Goal: Information Seeking & Learning: Get advice/opinions

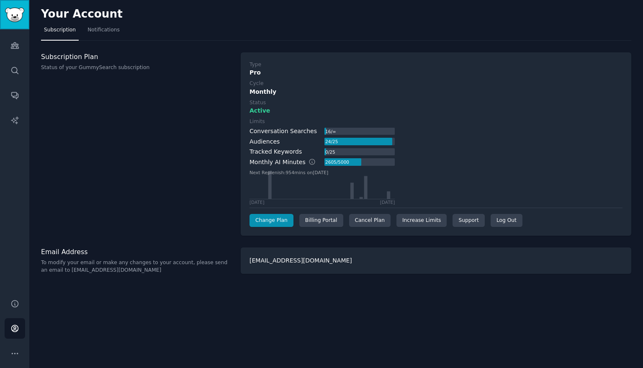
click at [14, 15] on img "Sidebar" at bounding box center [14, 15] width 19 height 15
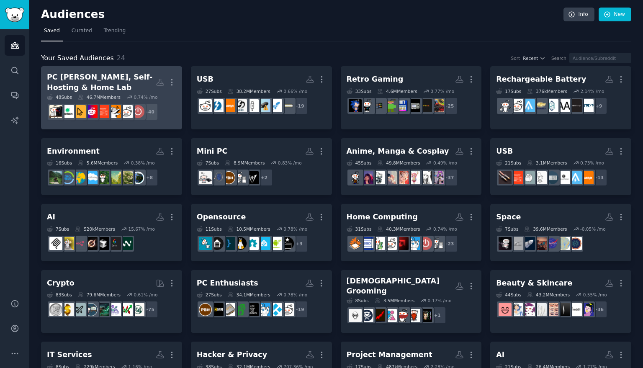
click at [142, 92] on div "PC Hobbyist, Self-Hosting & Home Lab More 48 Sub s 46.7M Members 0.74 % /mo r/g…" at bounding box center [111, 97] width 129 height 51
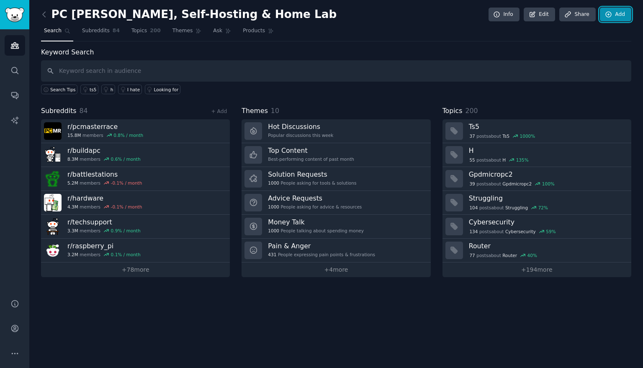
click at [615, 15] on link "Add" at bounding box center [614, 15] width 31 height 14
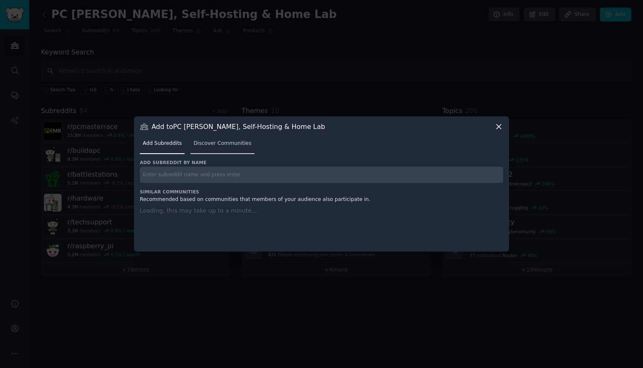
click at [238, 146] on span "Discover Communities" at bounding box center [222, 144] width 58 height 8
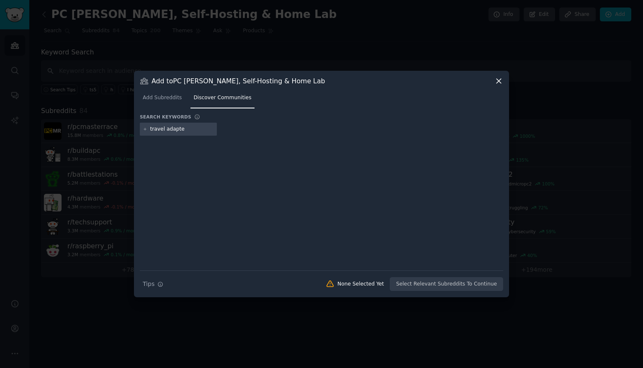
type input "travel adapter"
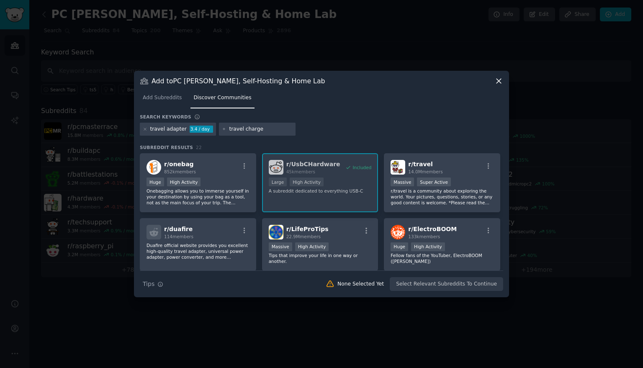
type input "travel charger"
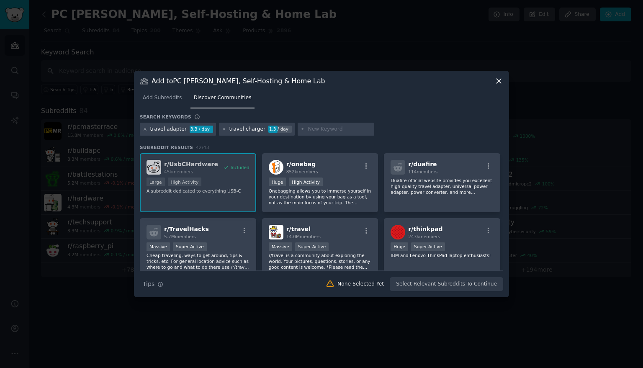
click at [315, 133] on div at bounding box center [335, 129] width 77 height 13
click at [313, 131] on input "text" at bounding box center [339, 130] width 64 height 8
type input "digital nomad"
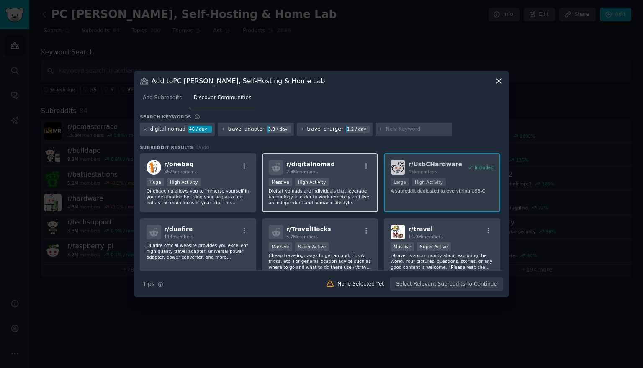
click at [303, 198] on p "Digital Nomads are individuals that leverage technology in order to work remote…" at bounding box center [320, 197] width 103 height 18
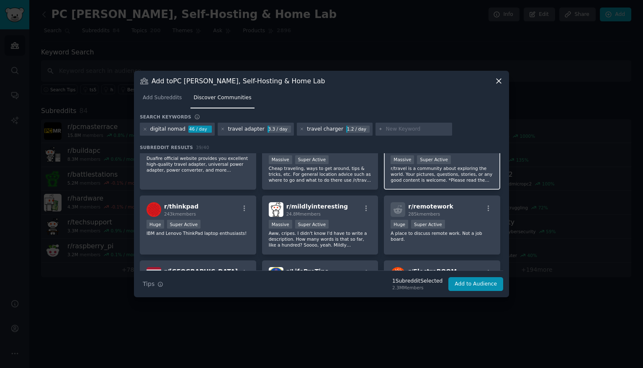
scroll to position [97, 0]
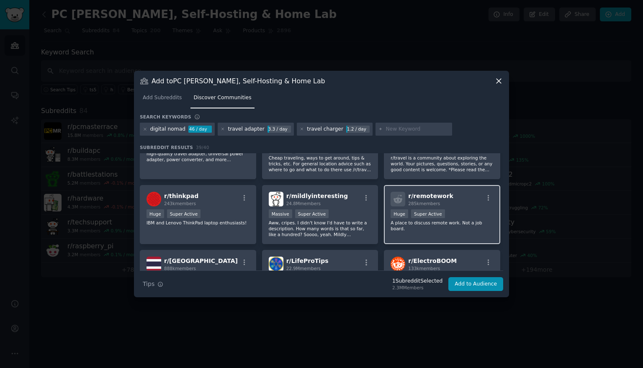
click at [415, 227] on div "r/ remotework 285k members Huge Super Active A place to discuss remote work. No…" at bounding box center [442, 214] width 116 height 59
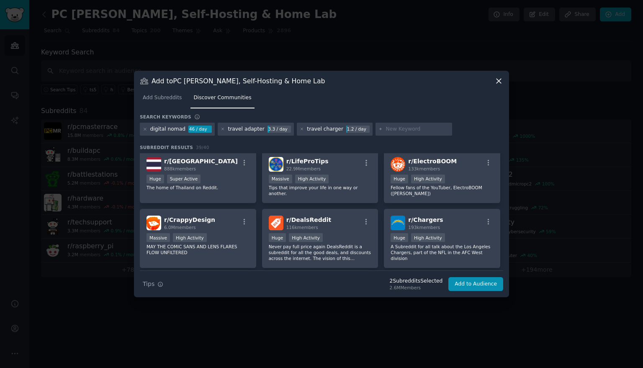
scroll to position [0, 0]
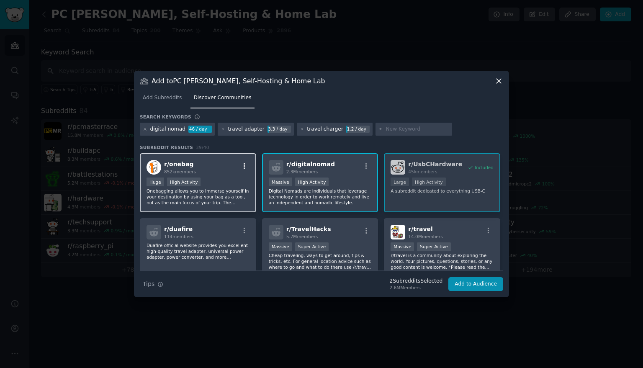
click at [248, 167] on icon "button" at bounding box center [245, 166] width 8 height 8
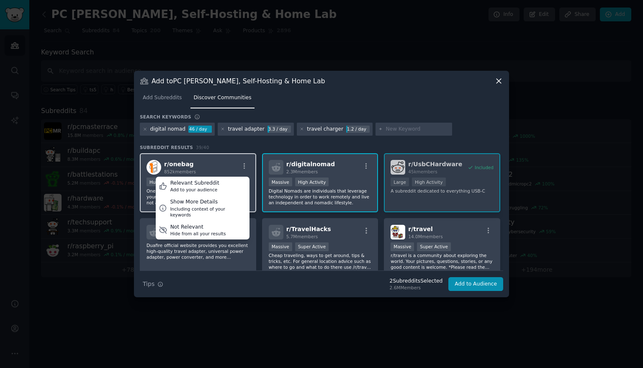
click at [199, 165] on div "r/ onebag 852k members Relevant Subreddit Add to your audience Show More Detail…" at bounding box center [197, 167] width 103 height 15
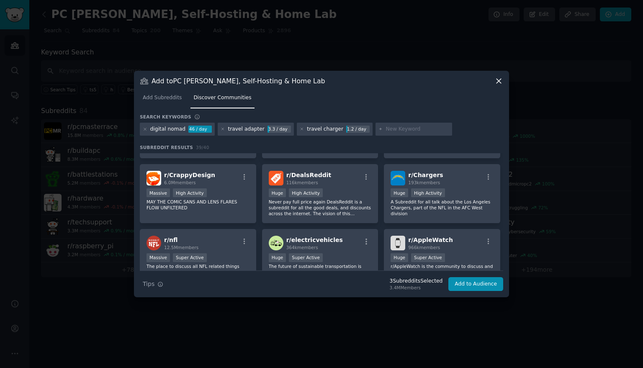
scroll to position [241, 0]
click at [390, 127] on input "text" at bounding box center [417, 130] width 64 height 8
type input "w"
type input "remote work"
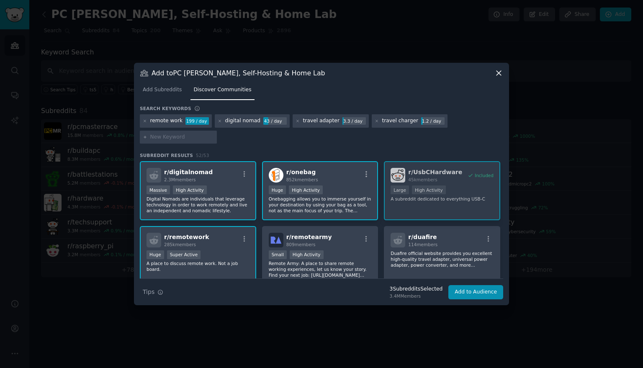
click at [208, 244] on div "r/ remotework 285k members" at bounding box center [197, 240] width 103 height 15
click at [232, 255] on div "Huge Super Active" at bounding box center [197, 255] width 103 height 10
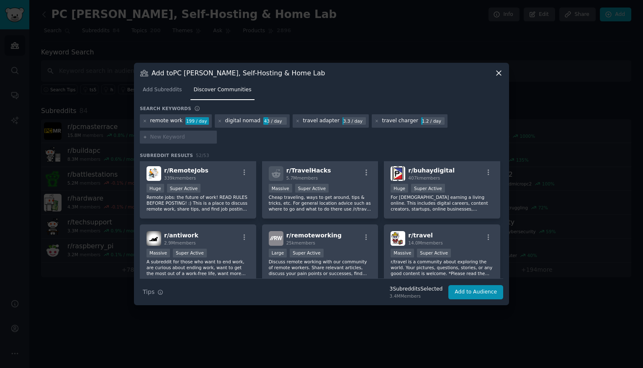
scroll to position [131, 0]
click at [242, 198] on p "Remote jobs: the future of work! READ RULES BEFORE POSTING! :) This is a place …" at bounding box center [197, 203] width 103 height 18
click at [351, 243] on div "r/ remoteworking 25k members" at bounding box center [320, 238] width 103 height 15
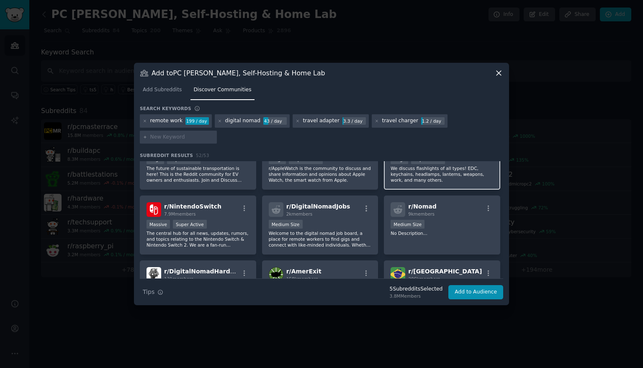
scroll to position [489, 0]
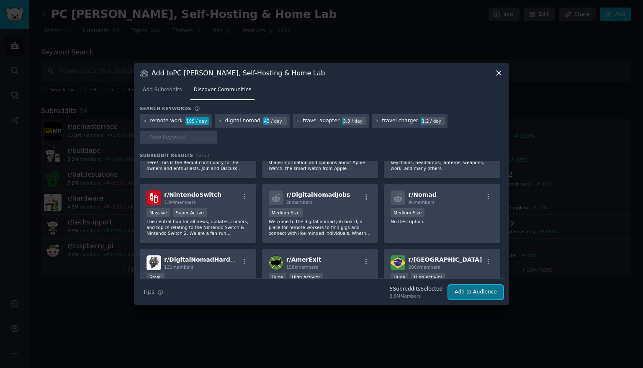
click at [482, 288] on button "Add to Audience" at bounding box center [475, 292] width 55 height 14
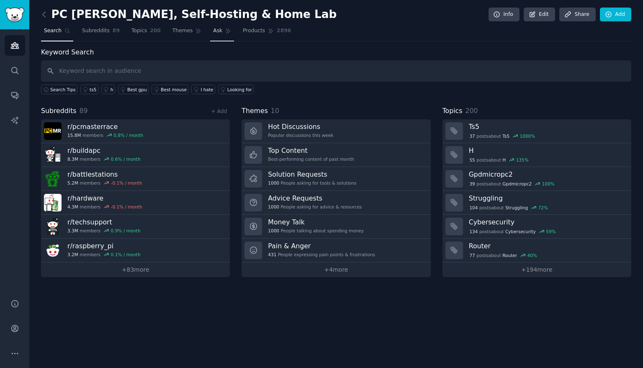
click at [221, 35] on link "Ask" at bounding box center [222, 32] width 24 height 17
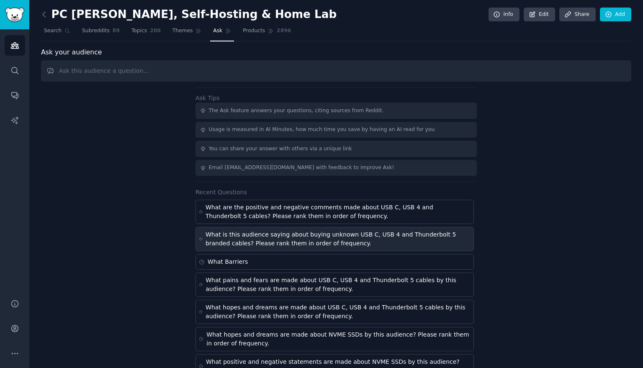
click at [282, 237] on div "What is this audience saying about buying unknown USB C, USB 4 and Thunderbolt …" at bounding box center [337, 239] width 265 height 18
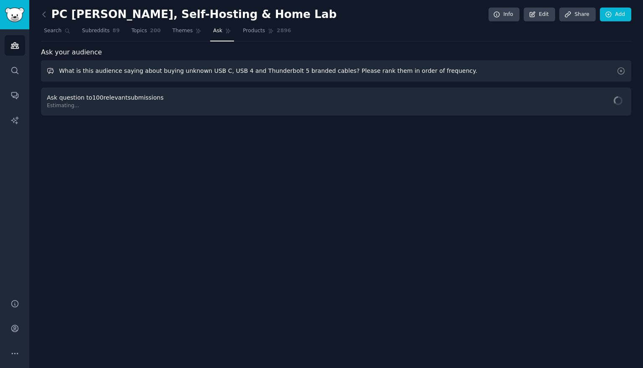
click at [191, 72] on input "What is this audience saying about buying unknown USB C, USB 4 and Thunderbolt …" at bounding box center [336, 70] width 590 height 21
drag, startPoint x: 202, startPoint y: 69, endPoint x: 292, endPoint y: 69, distance: 90.4
click at [292, 69] on input "What is this audience saying about buying unknown USB C, USB 4 and Thunderbolt …" at bounding box center [336, 70] width 590 height 21
click at [316, 71] on input "What is this audience saying about buying unknown travel chargers or adapters b…" at bounding box center [336, 70] width 590 height 21
click at [250, 70] on input "What is this audience saying about buying unknown travel chargers or adapters? …" at bounding box center [336, 70] width 590 height 21
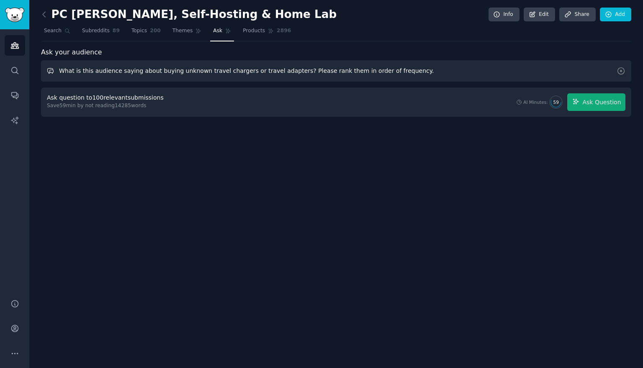
click at [595, 76] on input "What is this audience saying about buying unknown travel chargers or travel ada…" at bounding box center [336, 70] width 590 height 21
type input "What is this audience saying about buying unknown travel chargers or travel ada…"
click at [605, 112] on div "Ask question to 20 relevant submissions Save 12 min by not reading 2921 words A…" at bounding box center [336, 101] width 590 height 29
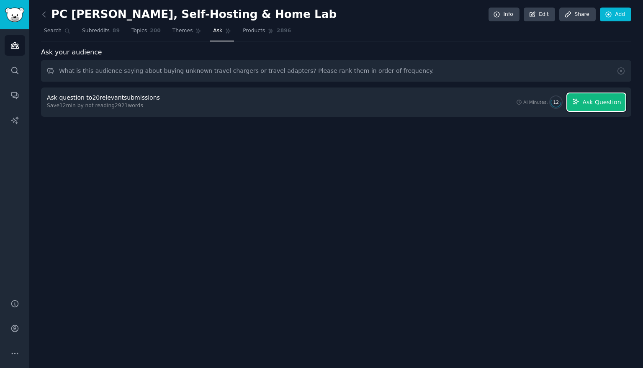
click at [605, 105] on span "Ask Question" at bounding box center [601, 102] width 38 height 9
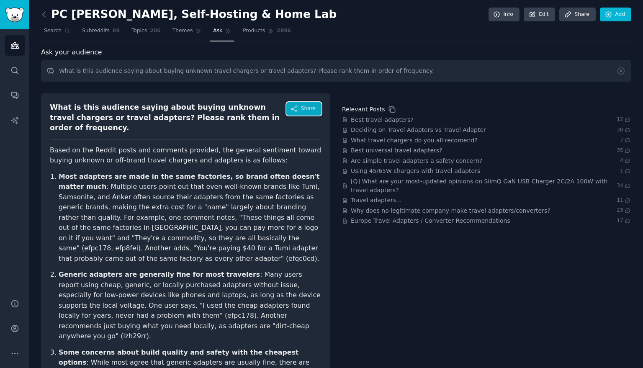
click at [309, 110] on span "Share" at bounding box center [308, 109] width 15 height 8
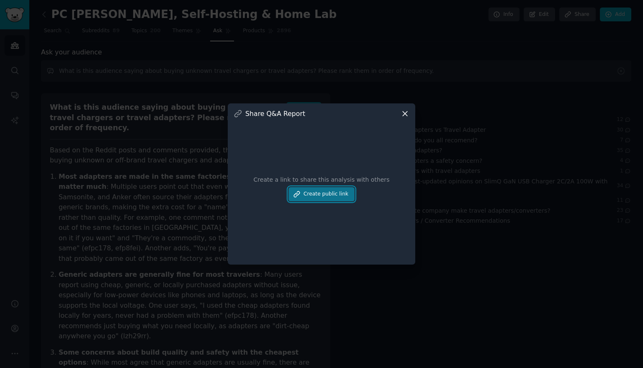
click at [329, 195] on button "Create public link" at bounding box center [321, 194] width 66 height 14
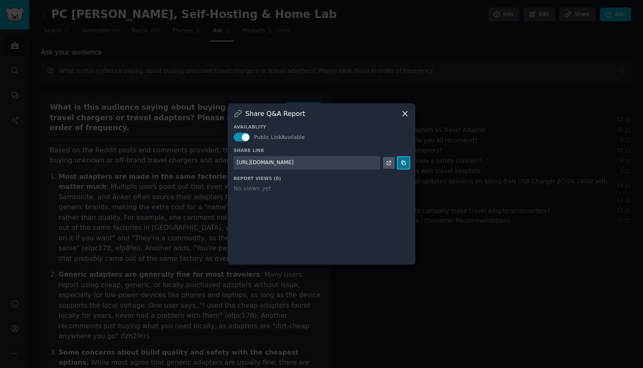
click at [402, 164] on icon at bounding box center [403, 163] width 4 height 4
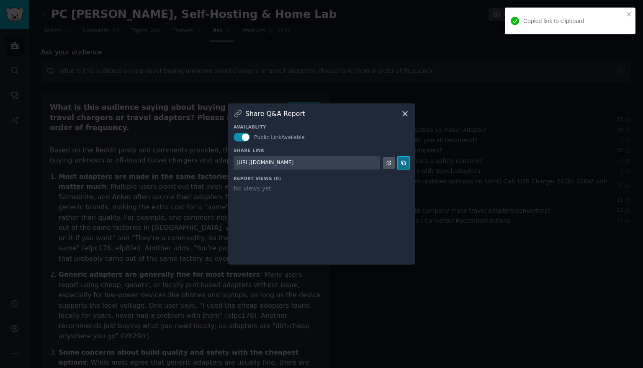
click at [408, 161] on button at bounding box center [403, 163] width 12 height 12
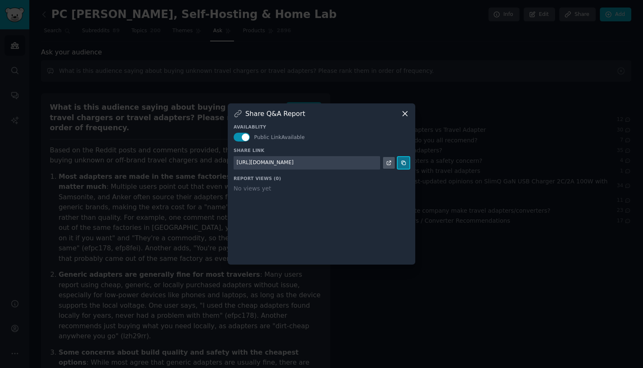
click at [404, 165] on icon at bounding box center [403, 163] width 6 height 6
click at [406, 165] on icon at bounding box center [403, 163] width 6 height 6
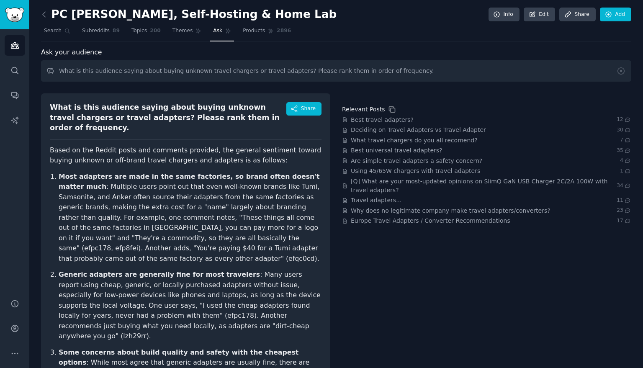
click at [59, 269] on li "Generic adapters are generally fine for most travelers : Many users report usin…" at bounding box center [190, 305] width 263 height 72
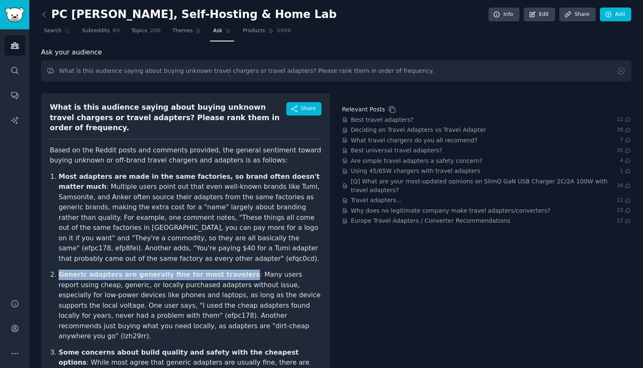
drag, startPoint x: 60, startPoint y: 254, endPoint x: 228, endPoint y: 252, distance: 168.2
click at [228, 270] on strong "Generic adapters are generally fine for most travelers" at bounding box center [159, 274] width 201 height 8
copy strong "Generic adapters are generally fine for most travelers"
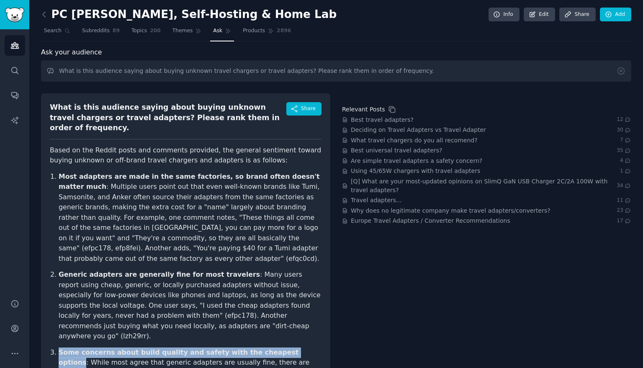
drag, startPoint x: 59, startPoint y: 323, endPoint x: 288, endPoint y: 325, distance: 228.8
click at [288, 348] on strong "Some concerns about build quality and safety with the cheapest options" at bounding box center [179, 357] width 240 height 18
copy strong "Some concerns about build quality and safety with the cheapest options"
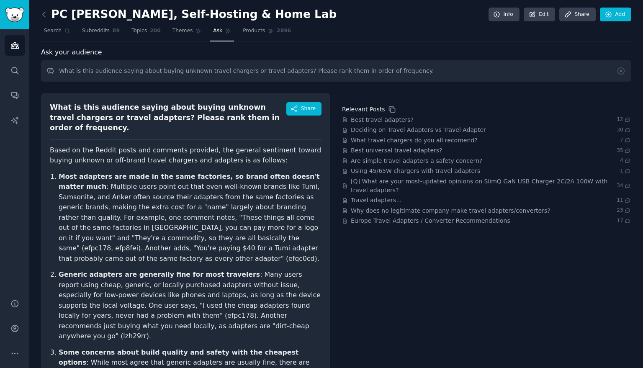
click at [220, 31] on span "Ask" at bounding box center [217, 31] width 9 height 8
click at [623, 71] on icon at bounding box center [620, 71] width 9 height 9
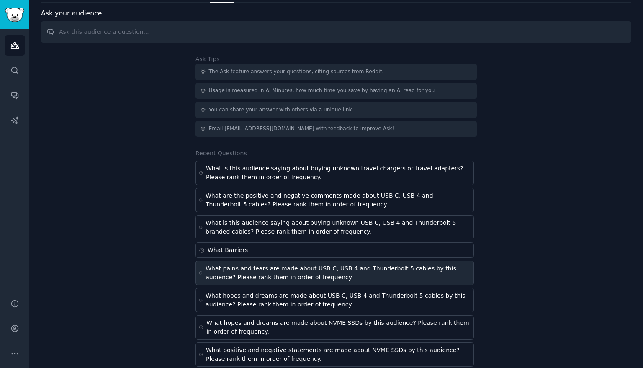
scroll to position [68, 0]
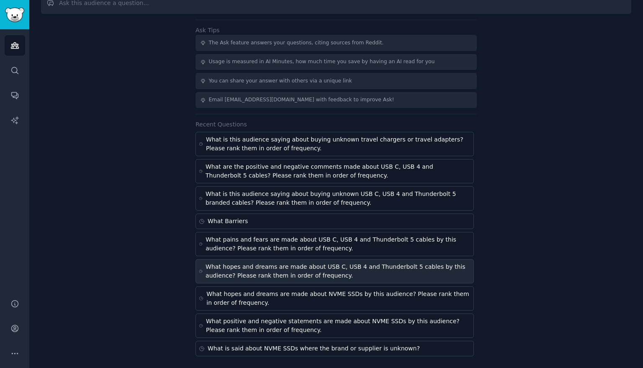
click at [281, 278] on div "What hopes and dreams are made about USB C, USB 4 and Thunderbolt 5 cables by t…" at bounding box center [337, 271] width 265 height 18
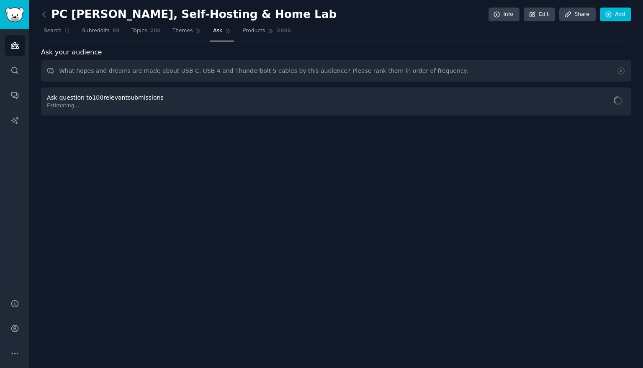
scroll to position [0, 0]
click at [100, 73] on input "What hopes and dreams are made about USB C, USB 4 and Thunderbolt 5 cables by t…" at bounding box center [336, 70] width 590 height 21
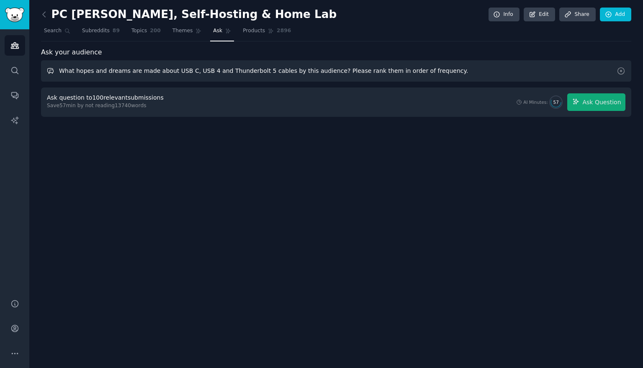
click at [139, 71] on input "What hopes and dreams are made about USB C, USB 4 and Thunderbolt 5 cables by t…" at bounding box center [336, 70] width 590 height 21
drag, startPoint x: 509, startPoint y: 69, endPoint x: 306, endPoint y: 73, distance: 202.9
click at [306, 73] on input "What hopes and dreams does this audience have about travel adapters or travel c…" at bounding box center [336, 70] width 590 height 21
type input "What hopes and dreams does this audience have about travel adapters or travel c…"
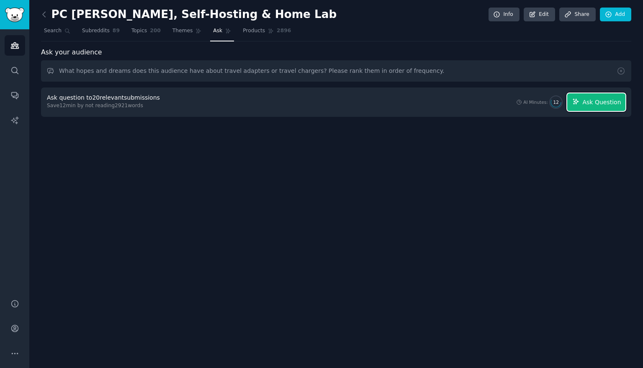
click at [592, 98] on span "Ask Question" at bounding box center [601, 102] width 38 height 9
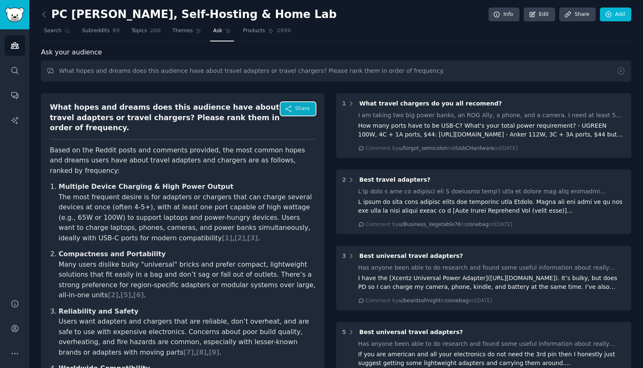
click at [309, 105] on span "Share" at bounding box center [302, 109] width 15 height 8
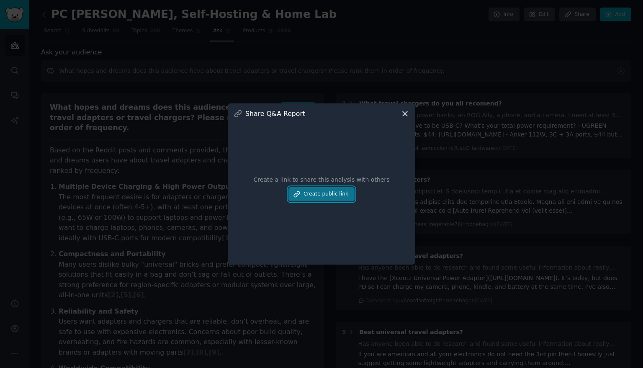
click at [345, 199] on button "Create public link" at bounding box center [321, 194] width 66 height 14
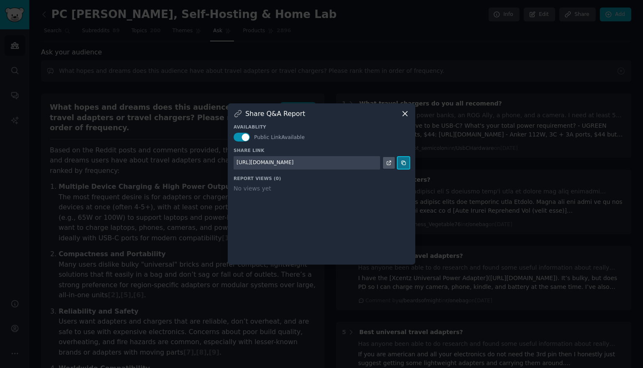
click at [402, 164] on icon at bounding box center [403, 163] width 6 height 6
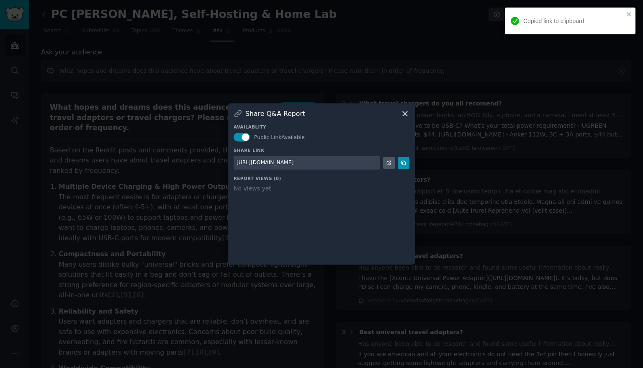
click at [406, 113] on icon at bounding box center [404, 113] width 5 height 5
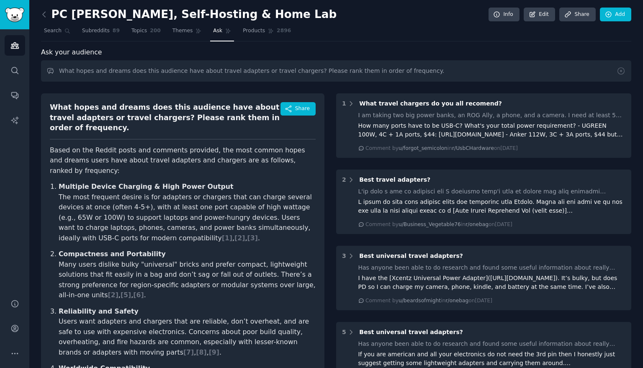
drag, startPoint x: 59, startPoint y: 187, endPoint x: 215, endPoint y: 181, distance: 155.7
click at [215, 181] on article "Based on the Reddit posts and comments provided, the most common hopes and drea…" at bounding box center [183, 339] width 266 height 389
click at [199, 184] on strong "Multiple Device Charging & High Power Output" at bounding box center [146, 186] width 175 height 8
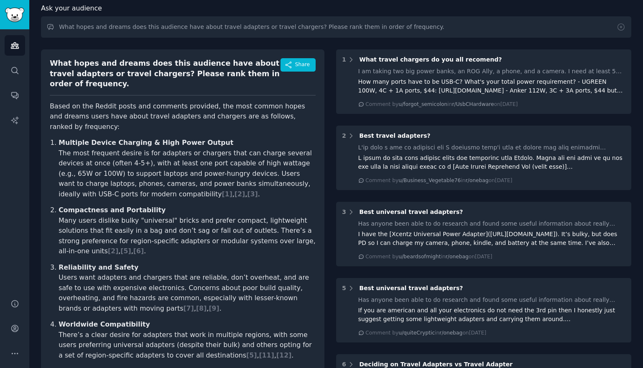
scroll to position [56, 0]
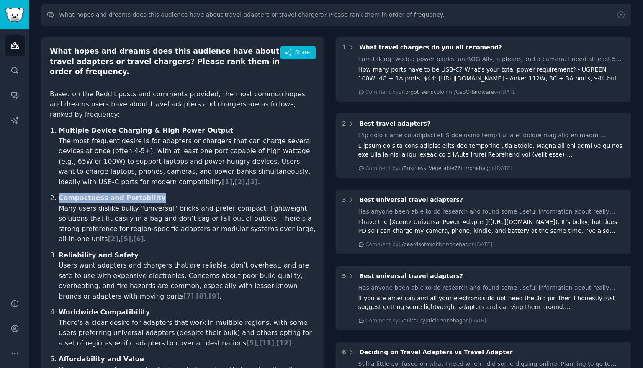
drag, startPoint x: 60, startPoint y: 199, endPoint x: 167, endPoint y: 192, distance: 107.3
click at [169, 193] on ol "Multiple Device Charging & High Power Output The most frequent desire is for ad…" at bounding box center [183, 284] width 266 height 316
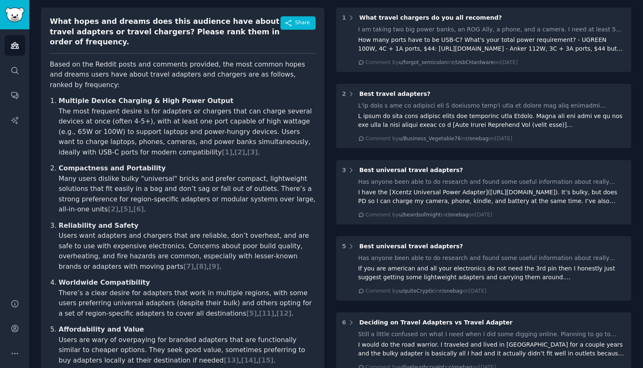
scroll to position [97, 0]
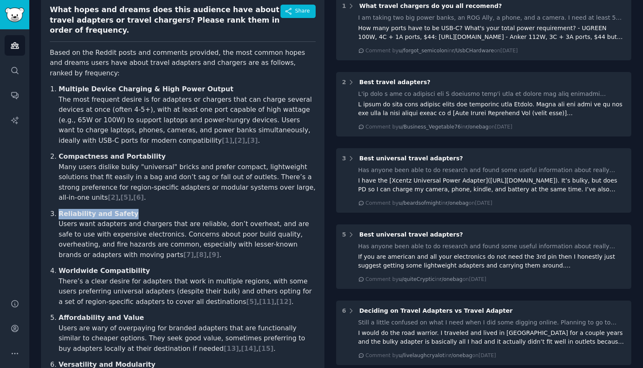
drag, startPoint x: 126, startPoint y: 212, endPoint x: 60, endPoint y: 210, distance: 66.5
click at [59, 210] on p "Reliability and Safety Users want adapters and chargers that are reliable, don’…" at bounding box center [187, 234] width 257 height 51
copy strong "Reliability and Safety"
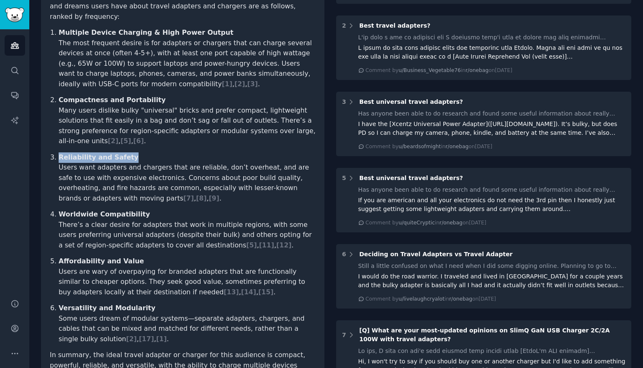
scroll to position [196, 0]
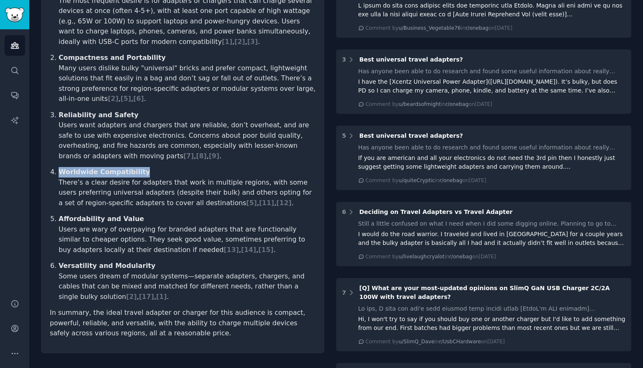
drag, startPoint x: 142, startPoint y: 170, endPoint x: 73, endPoint y: 166, distance: 68.8
click at [72, 166] on ol "Multiple Device Charging & High Power Output The most frequent desire is for ad…" at bounding box center [183, 143] width 266 height 316
copy strong "Worldwide Compatibility"
click at [107, 219] on strong "Affordability and Value" at bounding box center [101, 219] width 85 height 8
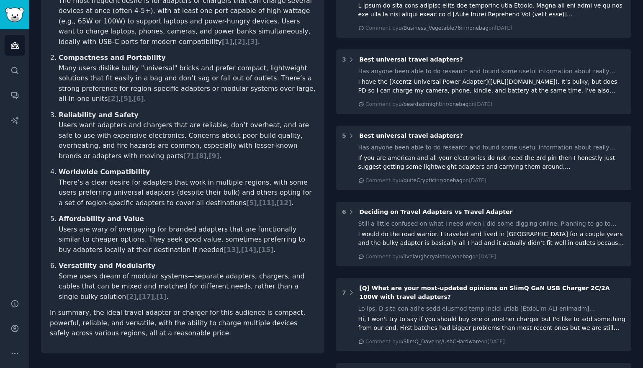
click at [107, 219] on strong "Affordability and Value" at bounding box center [101, 219] width 85 height 8
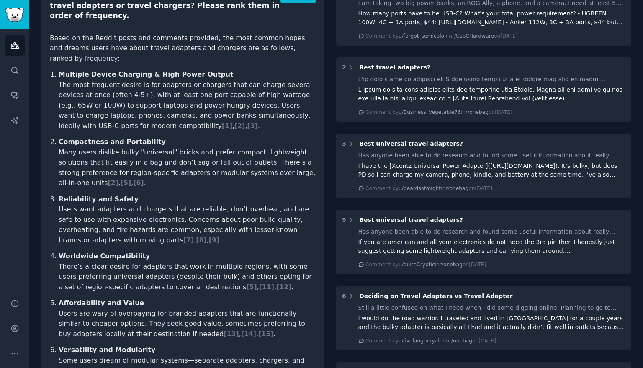
scroll to position [223, 0]
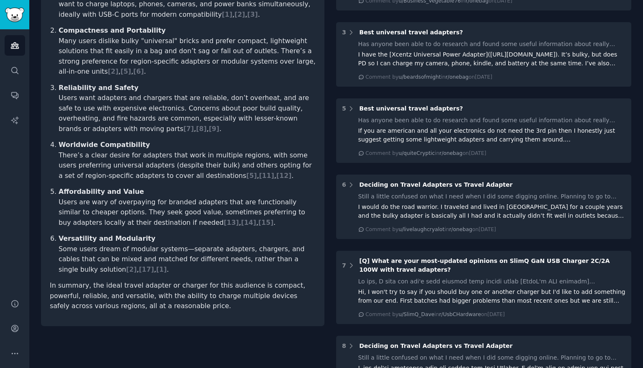
click at [123, 239] on strong "Versatility and Modularity" at bounding box center [107, 238] width 97 height 8
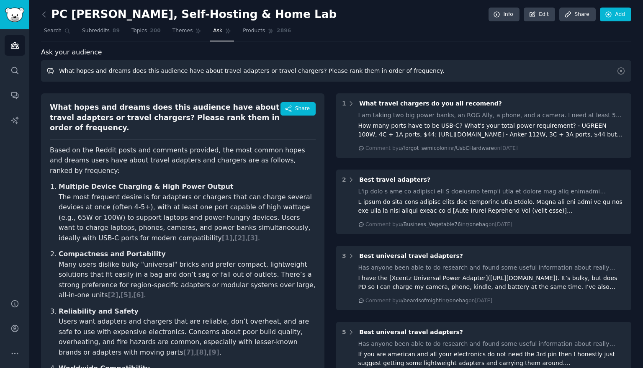
drag, startPoint x: 75, startPoint y: 72, endPoint x: 123, endPoint y: 67, distance: 47.9
click at [123, 67] on input "What hopes and dreams does this audience have about travel adapters or travel c…" at bounding box center [336, 70] width 590 height 21
click at [431, 78] on input "What pains and fears are expressed by this audience about travel adapters or tr…" at bounding box center [336, 70] width 590 height 21
type input "What pains and fears are expressed by this audience about travel adapters or tr…"
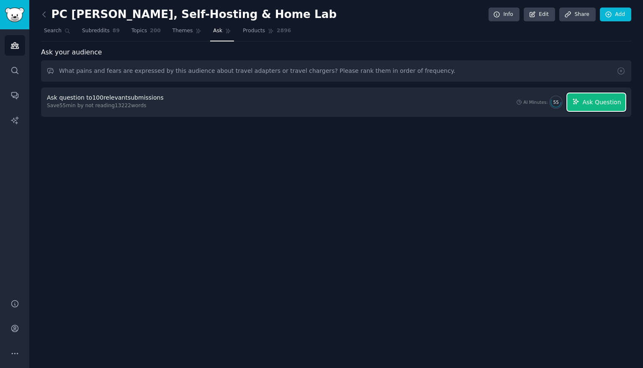
click at [607, 110] on button "Ask Question" at bounding box center [596, 102] width 58 height 18
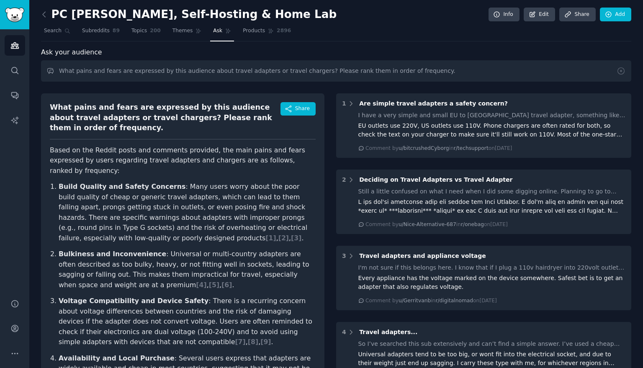
click at [151, 182] on strong "Build Quality and Safety Concerns" at bounding box center [122, 186] width 127 height 8
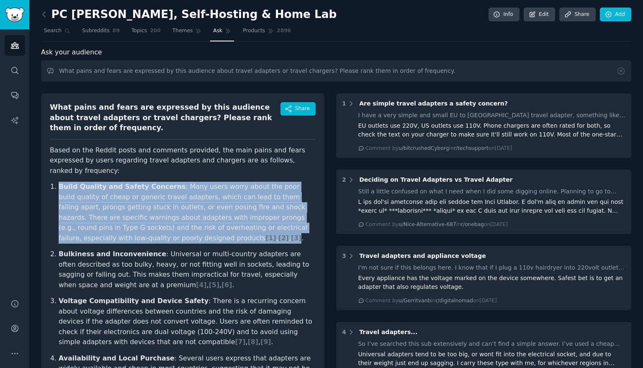
click at [151, 182] on strong "Build Quality and Safety Concerns" at bounding box center [122, 186] width 127 height 8
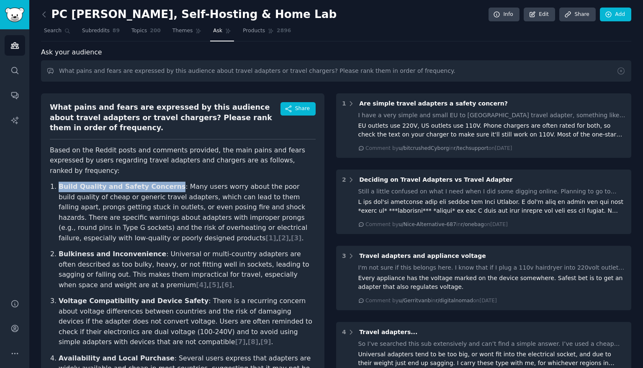
drag, startPoint x: 59, startPoint y: 177, endPoint x: 164, endPoint y: 174, distance: 105.9
click at [164, 182] on strong "Build Quality and Safety Concerns" at bounding box center [122, 186] width 127 height 8
copy strong "Build Quality and Safety Concern"
click at [124, 250] on strong "Bulkiness and Inconvenience" at bounding box center [113, 254] width 108 height 8
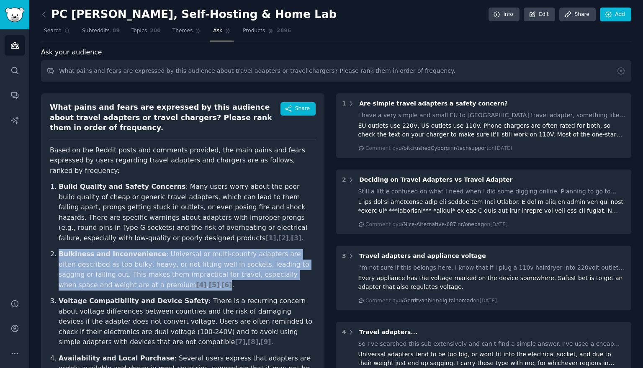
click at [124, 250] on strong "Bulkiness and Inconvenience" at bounding box center [113, 254] width 108 height 8
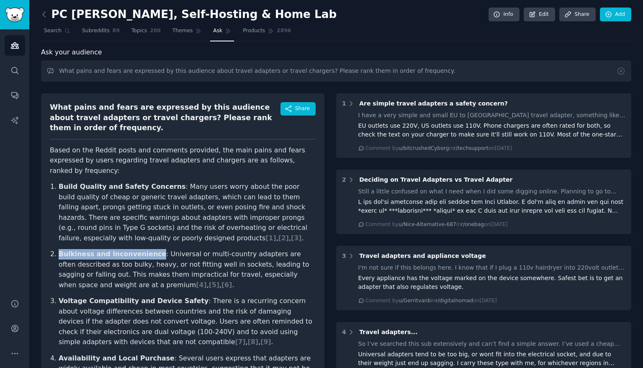
drag, startPoint x: 60, startPoint y: 243, endPoint x: 150, endPoint y: 241, distance: 89.5
click at [150, 250] on strong "Bulkiness and Inconvenience" at bounding box center [113, 254] width 108 height 8
copy strong "Bulkiness and Inconvenience"
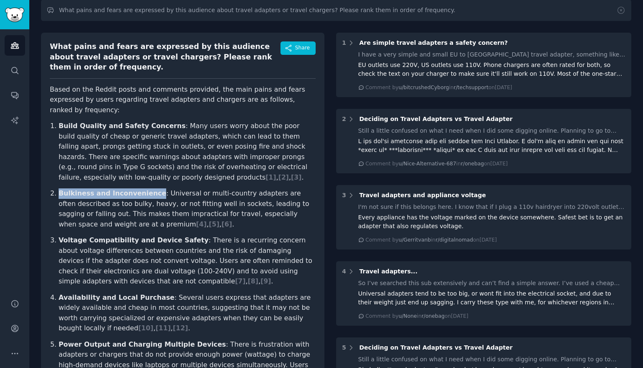
scroll to position [71, 0]
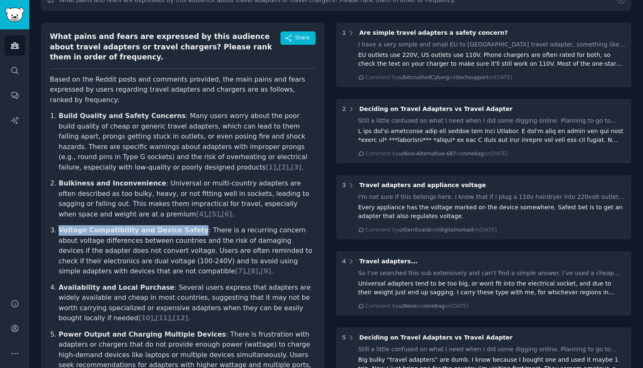
drag, startPoint x: 60, startPoint y: 219, endPoint x: 187, endPoint y: 216, distance: 126.4
click at [187, 226] on strong "Voltage Compatibility and Device Safety" at bounding box center [134, 230] width 150 height 8
copy strong "Voltage Compatibility and Device Safety"
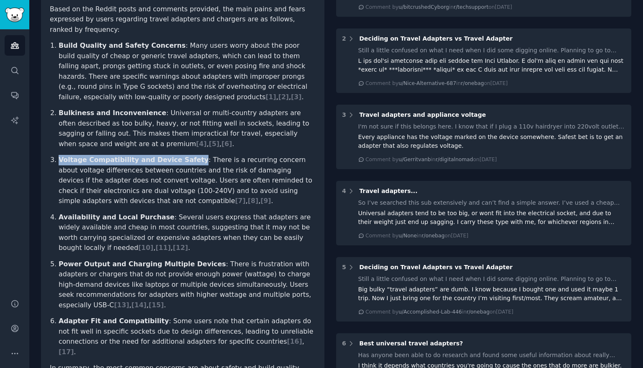
scroll to position [143, 0]
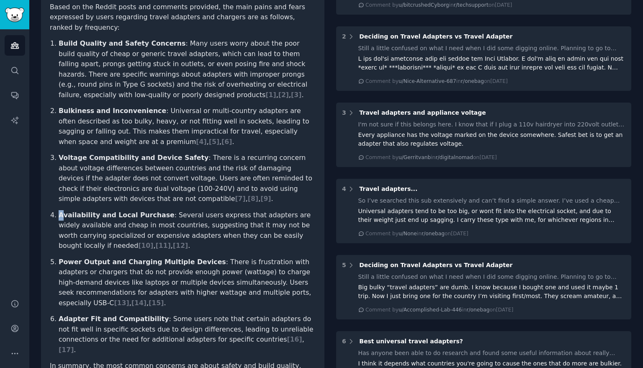
drag, startPoint x: 61, startPoint y: 205, endPoint x: 111, endPoint y: 198, distance: 50.6
click at [113, 198] on ol "Build Quality and Safety Concerns : Many users worry about the poor build quali…" at bounding box center [183, 196] width 266 height 316
click at [71, 210] on p "Availability and Local Purchase : Several users express that adapters are widel…" at bounding box center [187, 230] width 257 height 41
drag, startPoint x: 61, startPoint y: 205, endPoint x: 158, endPoint y: 207, distance: 97.5
click at [158, 210] on p "Availability and Local Purchase : Several users express that adapters are widel…" at bounding box center [187, 230] width 257 height 41
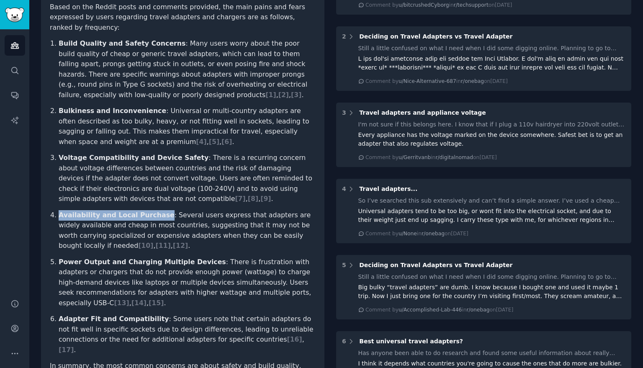
copy strong "Availability and Local Purchase"
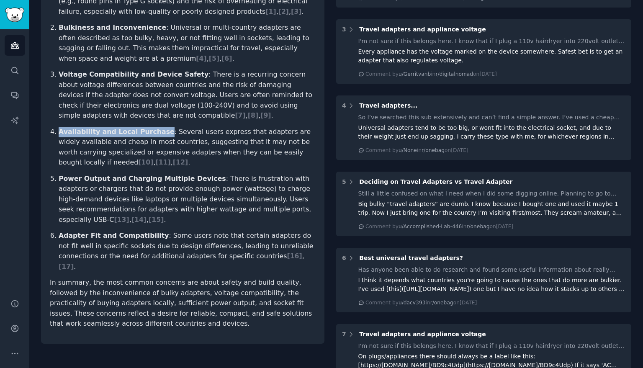
scroll to position [228, 0]
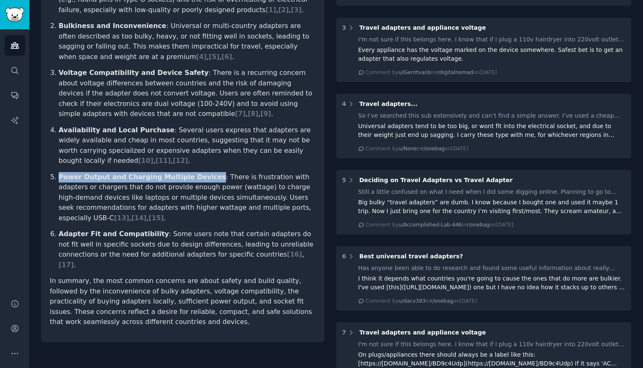
drag, startPoint x: 60, startPoint y: 165, endPoint x: 199, endPoint y: 169, distance: 138.5
click at [201, 173] on strong "Power Output and Charging Multiple Devices" at bounding box center [142, 177] width 167 height 8
copy strong "Power Output and Charging Multiple Devices"
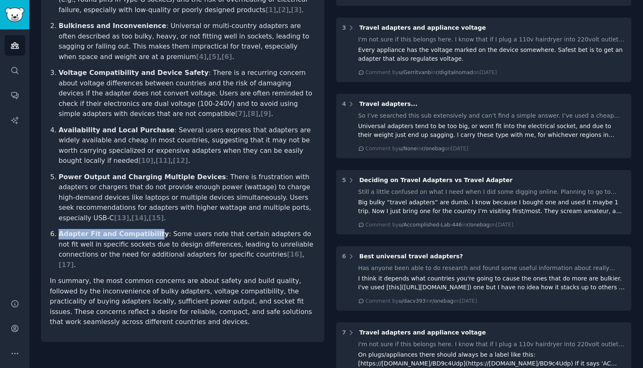
drag, startPoint x: 59, startPoint y: 224, endPoint x: 150, endPoint y: 223, distance: 90.8
click at [150, 230] on strong "Adapter Fit and Compatibility" at bounding box center [114, 234] width 110 height 8
copy strong "Adapter Fit and Compatibility"
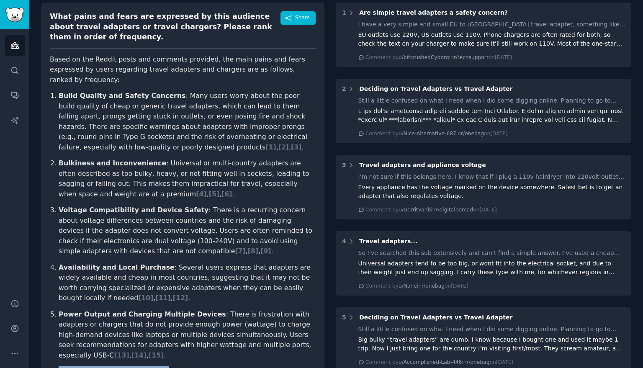
scroll to position [0, 0]
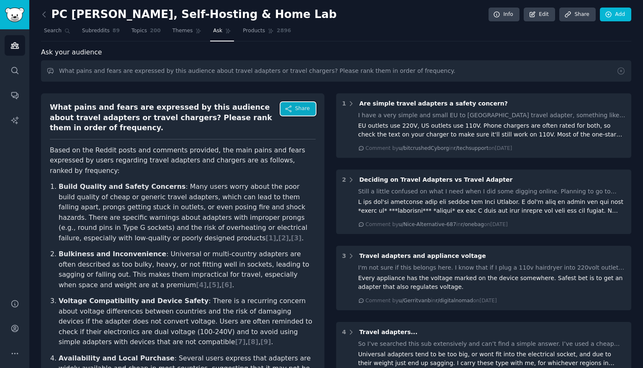
click at [288, 109] on icon "button" at bounding box center [288, 109] width 8 height 8
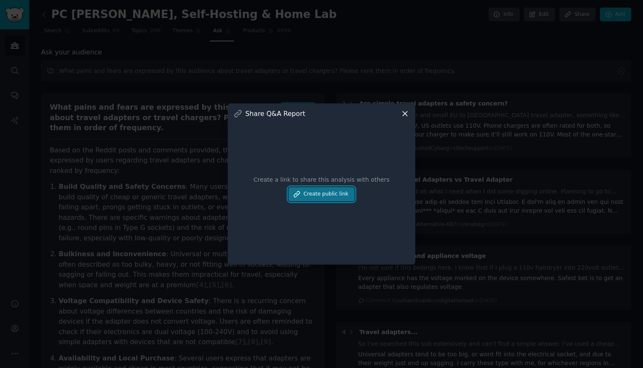
click at [335, 197] on button "Create public link" at bounding box center [321, 194] width 66 height 14
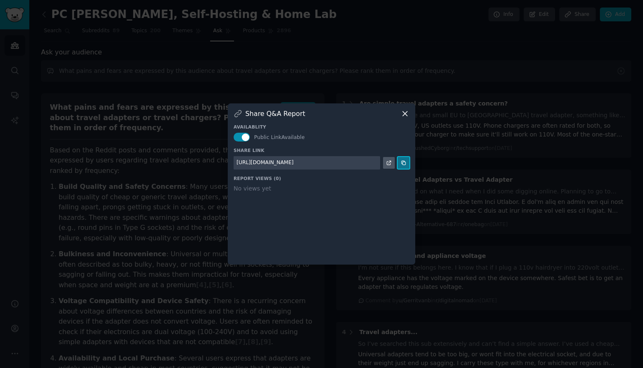
click at [405, 163] on icon at bounding box center [403, 163] width 6 height 6
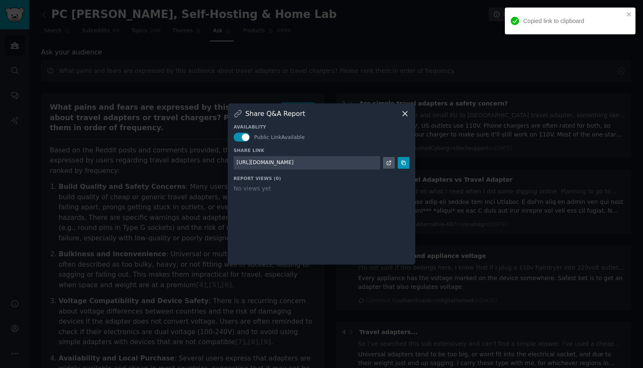
click at [405, 115] on icon at bounding box center [404, 113] width 9 height 9
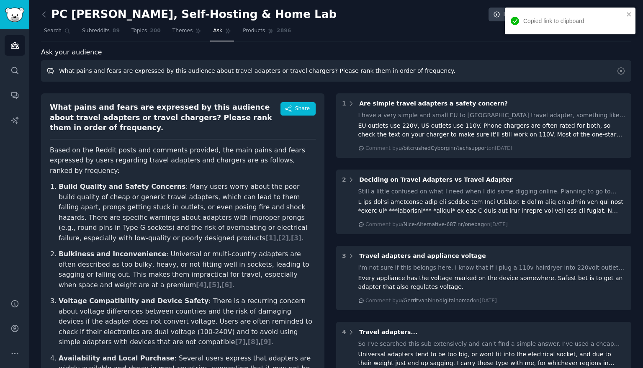
click at [269, 72] on input "What pains and fears are expressed by this audience about travel adapters or tr…" at bounding box center [336, 70] width 590 height 21
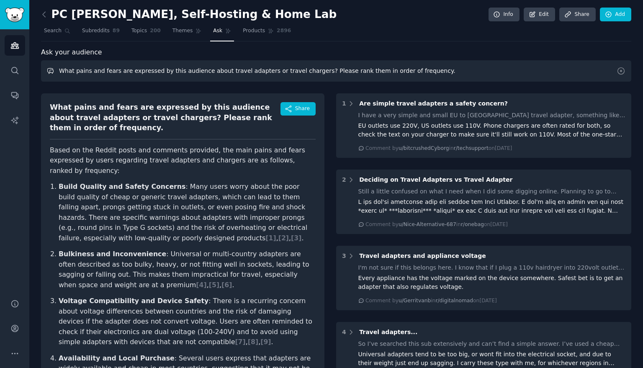
drag, startPoint x: 75, startPoint y: 70, endPoint x: 116, endPoint y: 70, distance: 40.6
click at [116, 70] on input "What pains and fears are expressed by this audience about travel adapters or tr…" at bounding box center [336, 70] width 590 height 21
click at [75, 71] on input "What are the positive and nbegative are expressed by this audience about travel…" at bounding box center [336, 70] width 590 height 21
type input "What positive and negative statements are made by this audience about travel ad…"
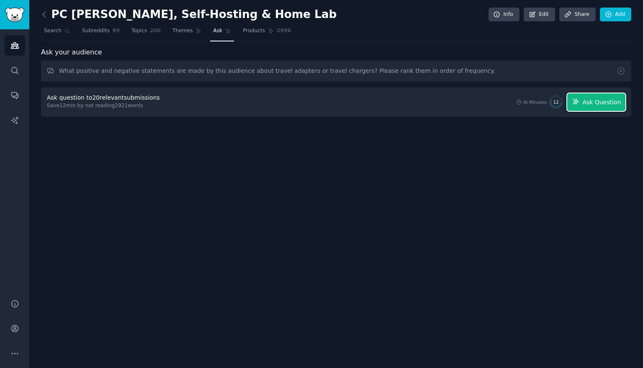
click at [612, 100] on span "Ask Question" at bounding box center [601, 102] width 38 height 9
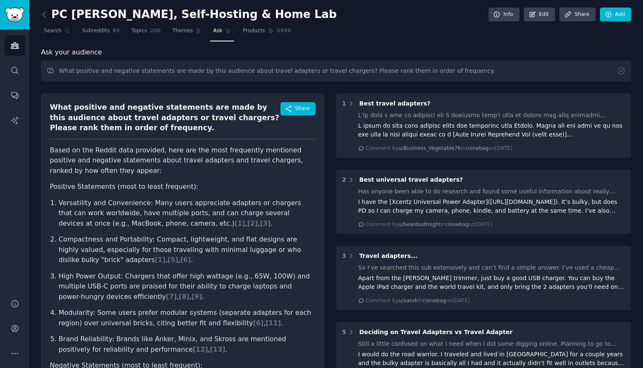
drag, startPoint x: 58, startPoint y: 202, endPoint x: 110, endPoint y: 202, distance: 51.5
click at [110, 202] on li "Versatility and Convenience: Many users appreciate adapters or chargers that ca…" at bounding box center [187, 213] width 257 height 31
click at [59, 200] on li "Versatility and Convenience: Many users appreciate adapters or chargers that ca…" at bounding box center [187, 213] width 257 height 31
drag, startPoint x: 61, startPoint y: 202, endPoint x: 137, endPoint y: 199, distance: 76.2
click at [137, 199] on li "Versatility and Convenience: Many users appreciate adapters or chargers that ca…" at bounding box center [187, 213] width 257 height 31
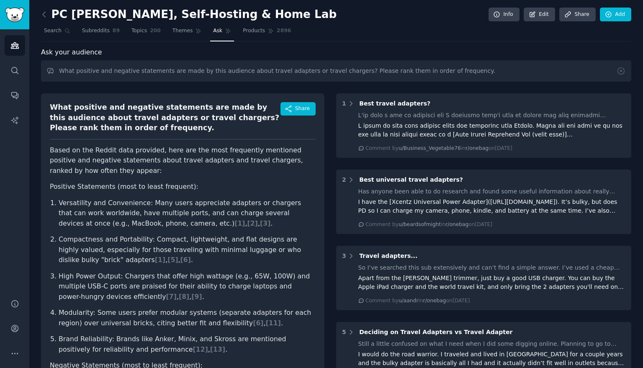
click at [122, 182] on p "Positive Statements (most to least frequent):" at bounding box center [183, 187] width 266 height 10
click at [142, 200] on li "Versatility and Convenience: Many users appreciate adapters or chargers that ca…" at bounding box center [187, 213] width 257 height 31
drag, startPoint x: 142, startPoint y: 202, endPoint x: 62, endPoint y: 198, distance: 79.6
click at [61, 198] on li "Versatility and Convenience: Many users appreciate adapters or chargers that ca…" at bounding box center [187, 213] width 257 height 31
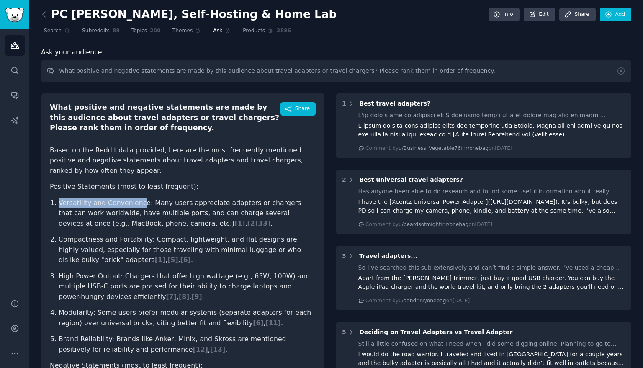
drag, startPoint x: 59, startPoint y: 202, endPoint x: 138, endPoint y: 205, distance: 79.1
click at [139, 205] on li "Versatility and Convenience: Many users appreciate adapters or chargers that ca…" at bounding box center [187, 213] width 257 height 31
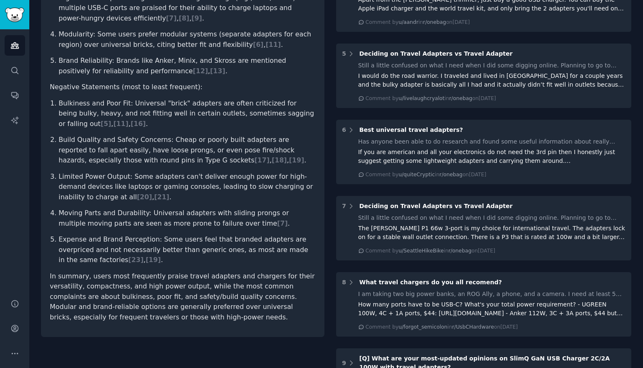
scroll to position [300, 0]
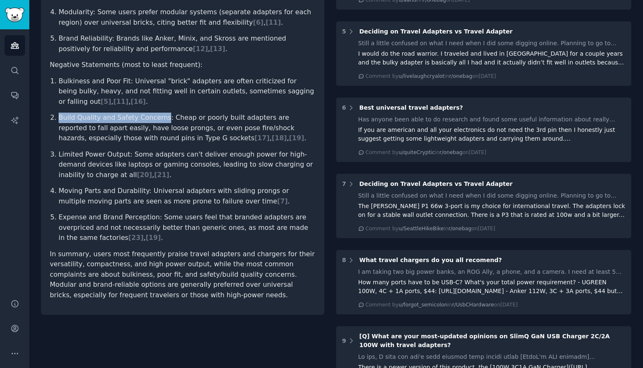
drag, startPoint x: 59, startPoint y: 118, endPoint x: 159, endPoint y: 116, distance: 100.0
click at [161, 117] on li "Build Quality and Safety Concerns: Cheap or poorly built adapters are reported …" at bounding box center [187, 128] width 257 height 31
click at [74, 164] on li "Limited Power Output: Some adapters can't deliver enough power for high-demand …" at bounding box center [187, 164] width 257 height 31
drag, startPoint x: 58, startPoint y: 153, endPoint x: 91, endPoint y: 150, distance: 33.2
click at [91, 150] on li "Limited Power Output: Some adapters can't deliver enough power for high-demand …" at bounding box center [187, 164] width 257 height 31
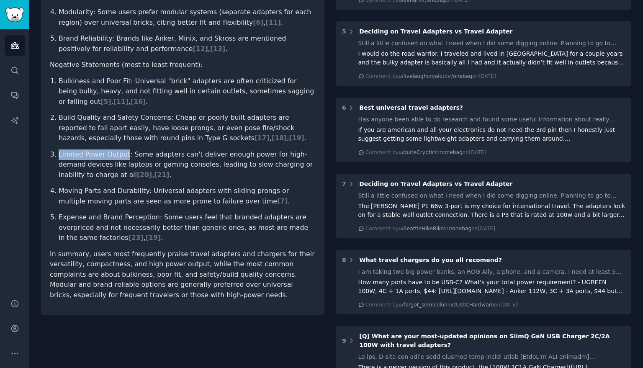
drag, startPoint x: 59, startPoint y: 154, endPoint x: 123, endPoint y: 151, distance: 63.6
click at [124, 152] on li "Limited Power Output: Some adapters can't deliver enough power for high-demand …" at bounding box center [187, 164] width 257 height 31
drag, startPoint x: 60, startPoint y: 192, endPoint x: 139, endPoint y: 188, distance: 79.2
click at [139, 188] on li "Moving Parts and Durability: Universal adapters with sliding prongs or multiple…" at bounding box center [187, 196] width 257 height 20
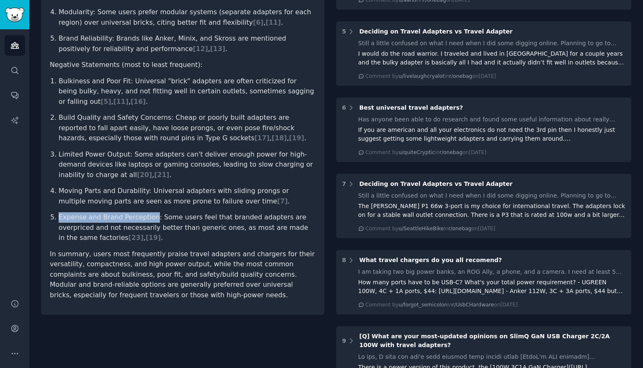
drag, startPoint x: 59, startPoint y: 218, endPoint x: 149, endPoint y: 214, distance: 90.4
click at [149, 214] on li "Expense and Brand Perception: Some users feel that branded adapters are overpri…" at bounding box center [187, 227] width 257 height 31
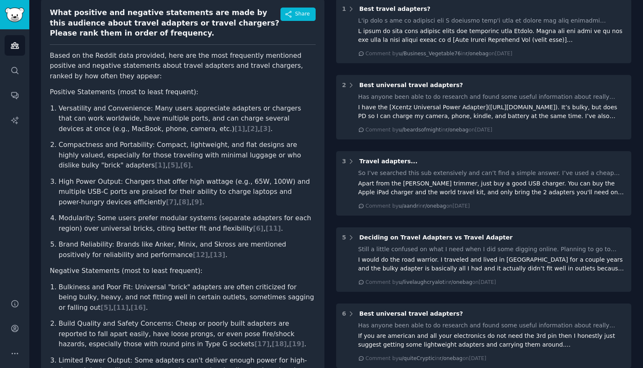
scroll to position [0, 0]
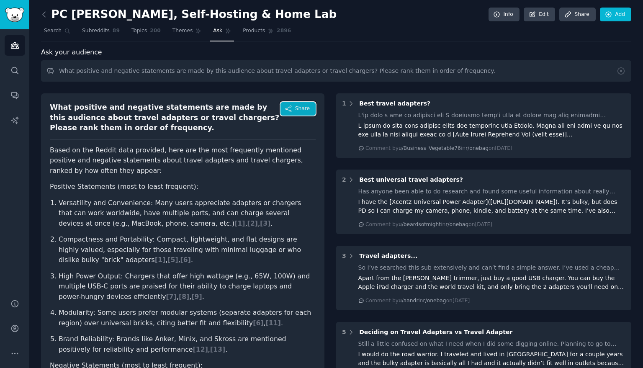
click at [292, 108] on icon "button" at bounding box center [288, 109] width 8 height 8
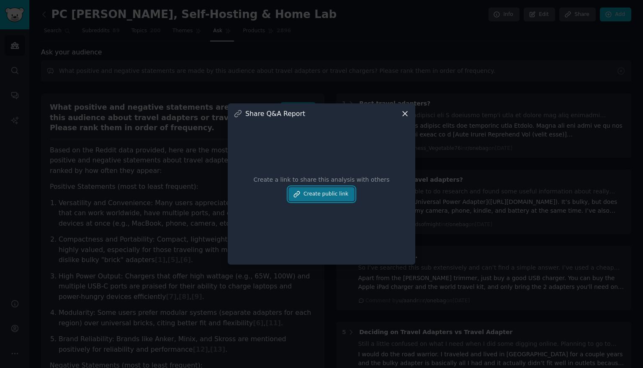
click at [332, 190] on button "Create public link" at bounding box center [321, 194] width 66 height 14
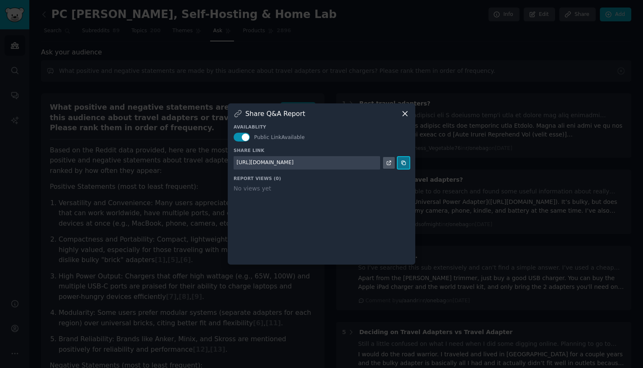
click at [409, 162] on button at bounding box center [403, 163] width 12 height 12
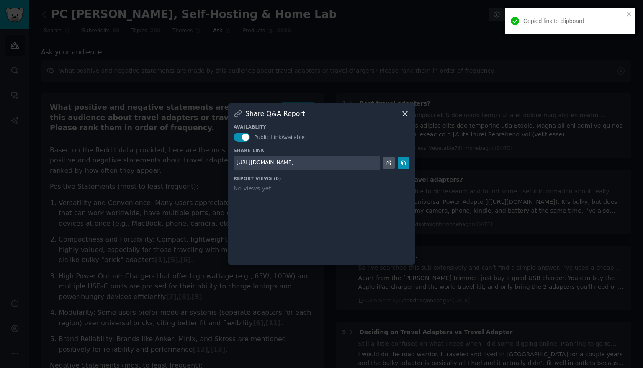
click at [404, 111] on icon at bounding box center [404, 113] width 9 height 9
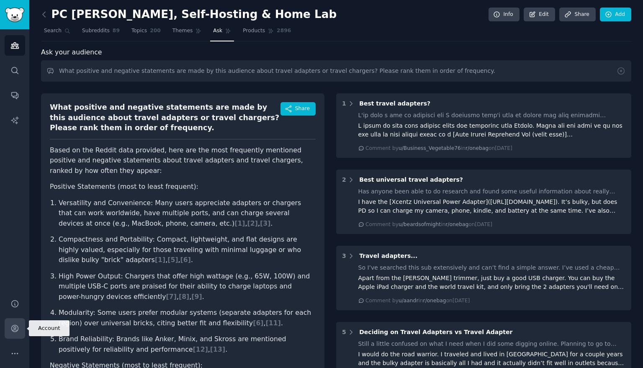
click at [13, 330] on icon "Sidebar" at bounding box center [14, 328] width 7 height 7
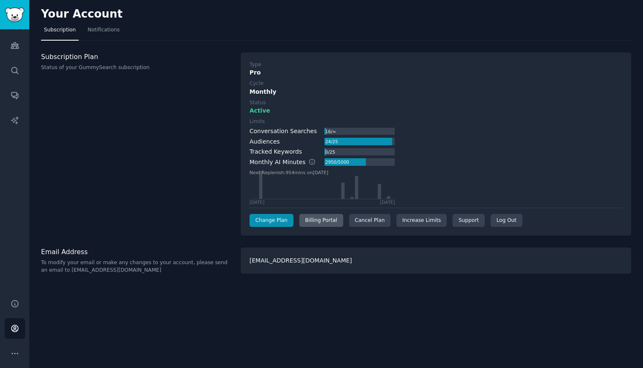
click at [322, 220] on div "Billing Portal" at bounding box center [321, 220] width 44 height 13
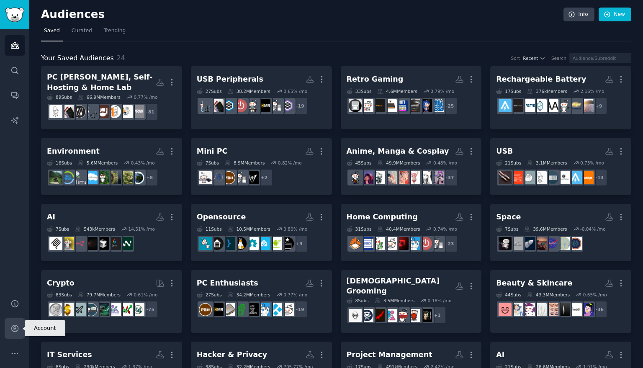
click at [17, 329] on icon "Sidebar" at bounding box center [14, 328] width 9 height 9
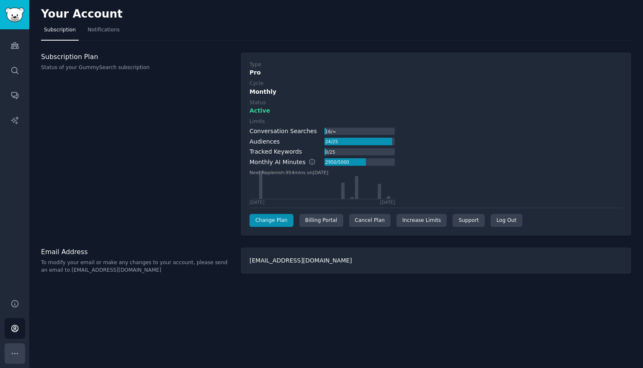
click at [18, 353] on icon "Sidebar" at bounding box center [15, 353] width 6 height 1
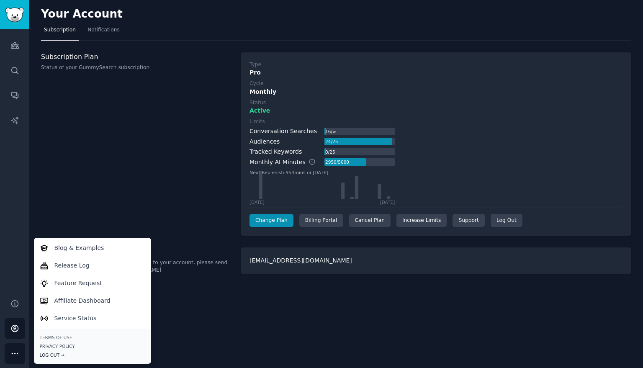
click at [50, 352] on div "Log Out →" at bounding box center [92, 355] width 105 height 6
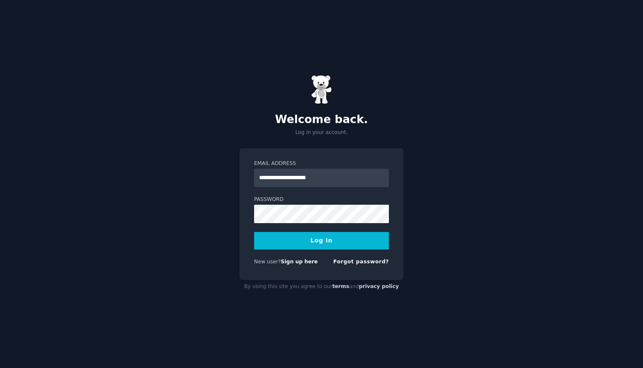
type input "**********"
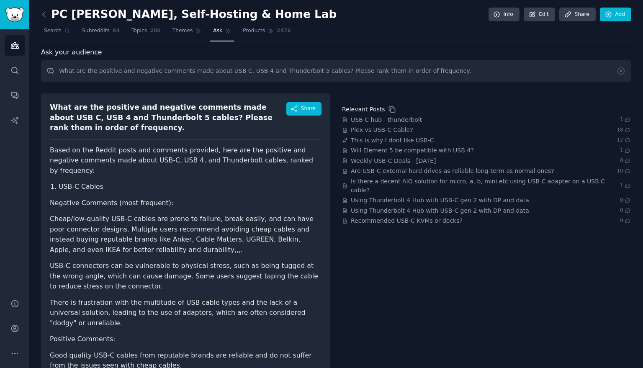
scroll to position [330, 0]
